Goal: Task Accomplishment & Management: Use online tool/utility

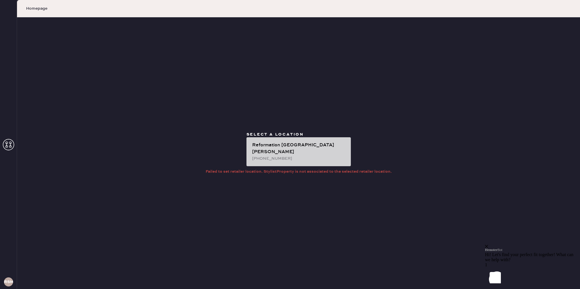
click at [319, 144] on div "Reformation [GEOGRAPHIC_DATA][PERSON_NAME] [PHONE_NUMBER]" at bounding box center [299, 151] width 104 height 29
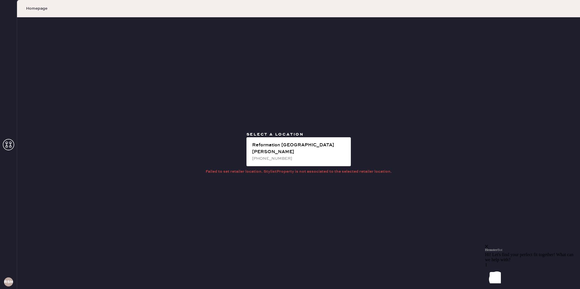
click at [10, 143] on use at bounding box center [8, 144] width 11 height 11
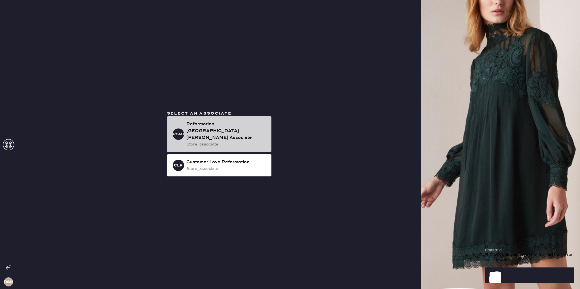
click at [250, 141] on div "store_associate" at bounding box center [226, 144] width 81 height 6
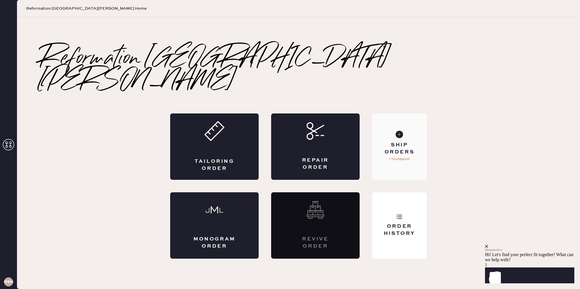
click at [393, 159] on div "Ship Orders 1 Unshipped" at bounding box center [399, 146] width 55 height 66
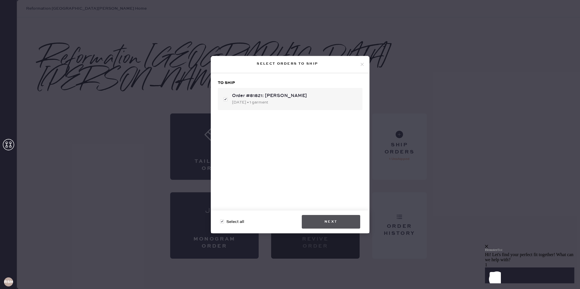
click at [351, 222] on button "Next" at bounding box center [331, 222] width 58 height 14
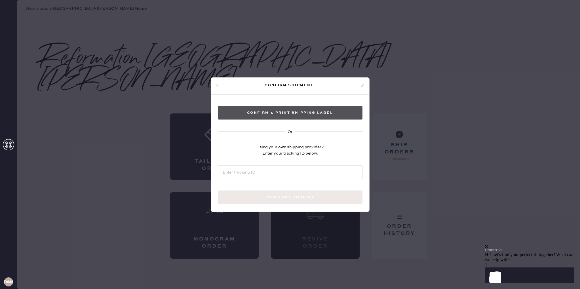
click at [315, 117] on button "Confirm & Print shipping label" at bounding box center [290, 113] width 145 height 14
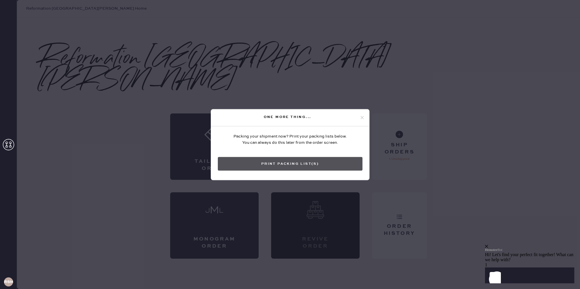
click at [315, 166] on button "Print Packing List(s)" at bounding box center [290, 164] width 145 height 14
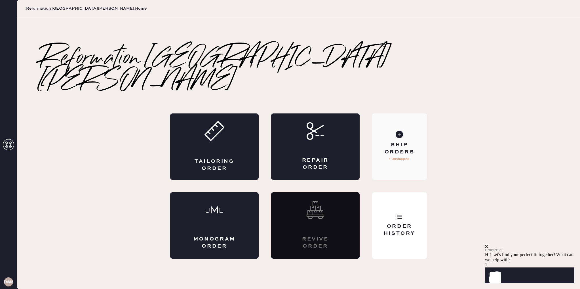
click at [402, 153] on div "Ship Orders 1 Unshipped" at bounding box center [399, 146] width 55 height 66
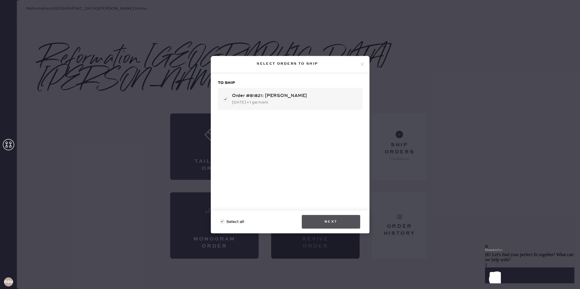
click at [353, 226] on button "Next" at bounding box center [331, 222] width 58 height 14
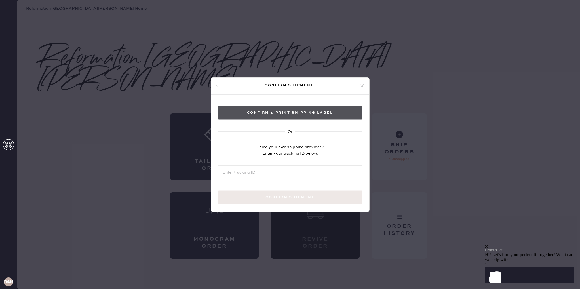
click at [334, 115] on button "Confirm & Print shipping label" at bounding box center [290, 113] width 145 height 14
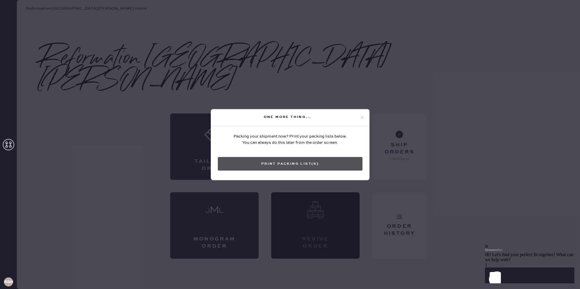
click at [313, 165] on button "Print Packing List(s)" at bounding box center [290, 164] width 145 height 14
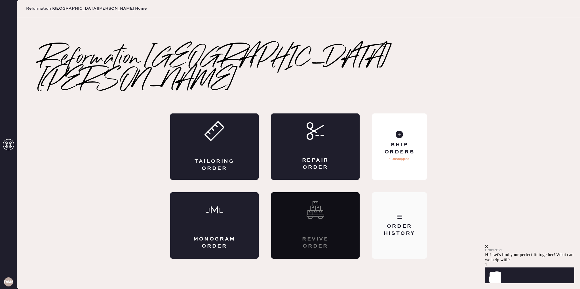
click at [397, 223] on div "Order History" at bounding box center [400, 230] width 46 height 14
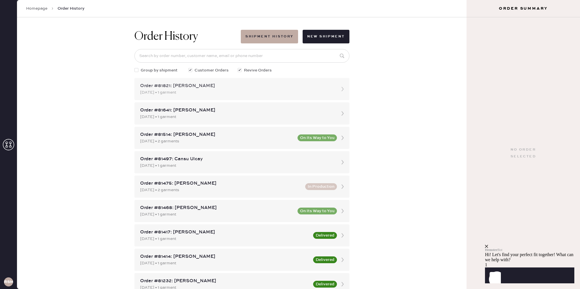
click at [302, 86] on div "Order #81821: [PERSON_NAME]" at bounding box center [236, 86] width 193 height 7
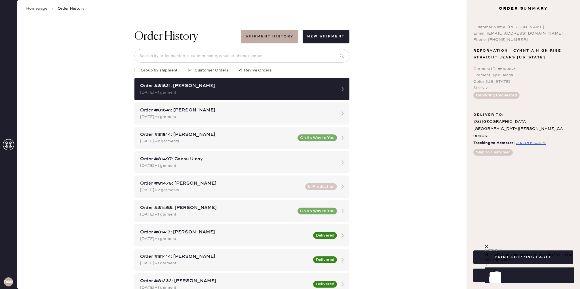
click at [565, 245] on div "Hemster Bot" at bounding box center [529, 248] width 89 height 7
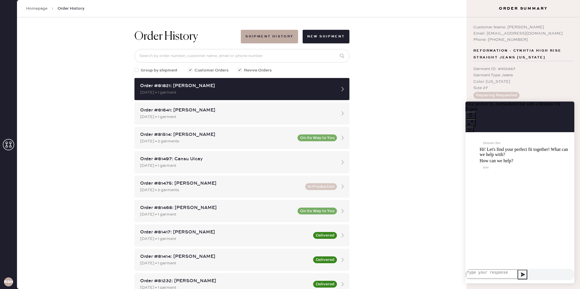
scroll to position [0, 0]
click at [470, 123] on icon at bounding box center [469, 124] width 2 height 2
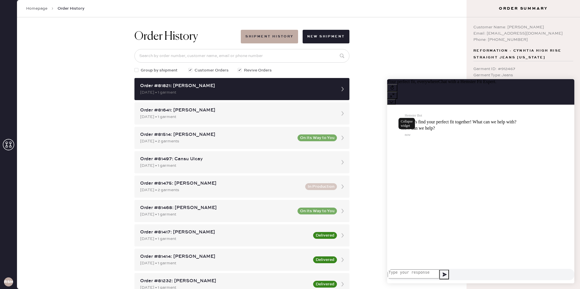
drag, startPoint x: 567, startPoint y: 88, endPoint x: 949, endPoint y: 161, distance: 388.3
click at [393, 100] on icon at bounding box center [392, 102] width 4 height 4
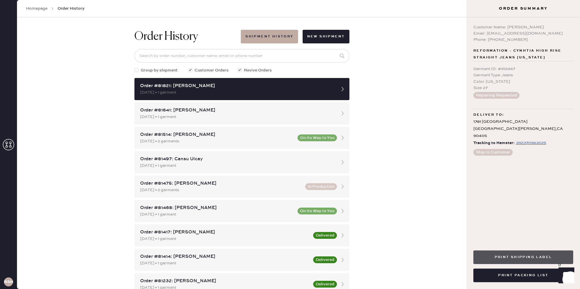
click at [535, 254] on button "Print Shipping Label" at bounding box center [523, 258] width 100 height 14
